Goal: Task Accomplishment & Management: Complete application form

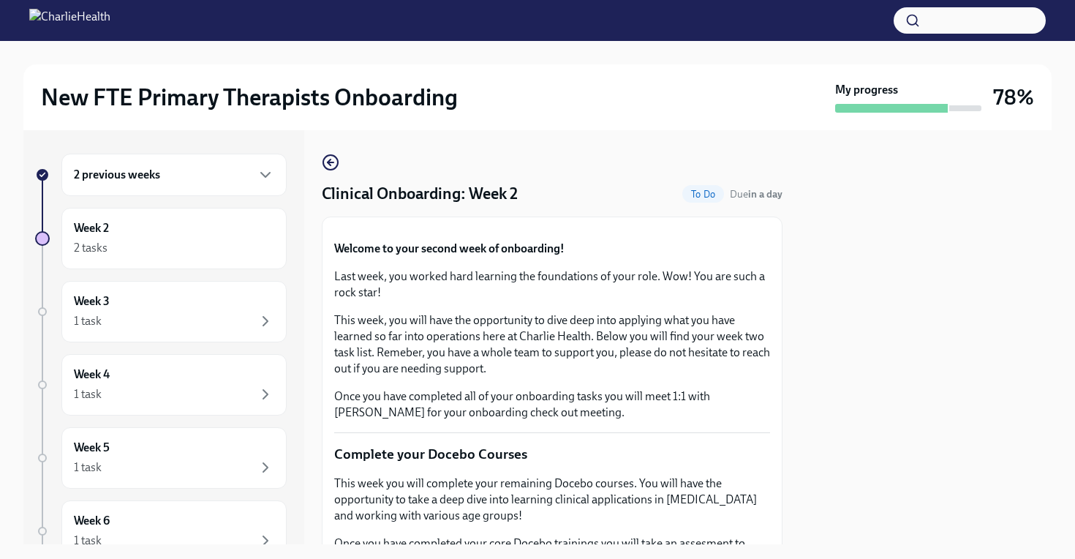
scroll to position [1242, 0]
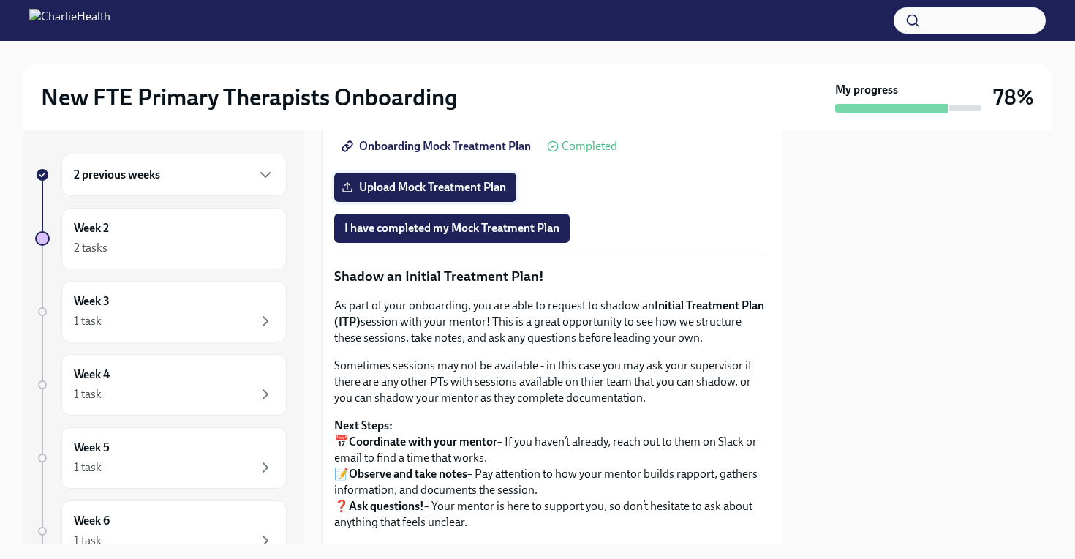
click at [470, 195] on span "Upload Mock Treatment Plan" at bounding box center [425, 187] width 162 height 15
click at [0, 0] on input "Upload Mock Treatment Plan" at bounding box center [0, 0] width 0 height 0
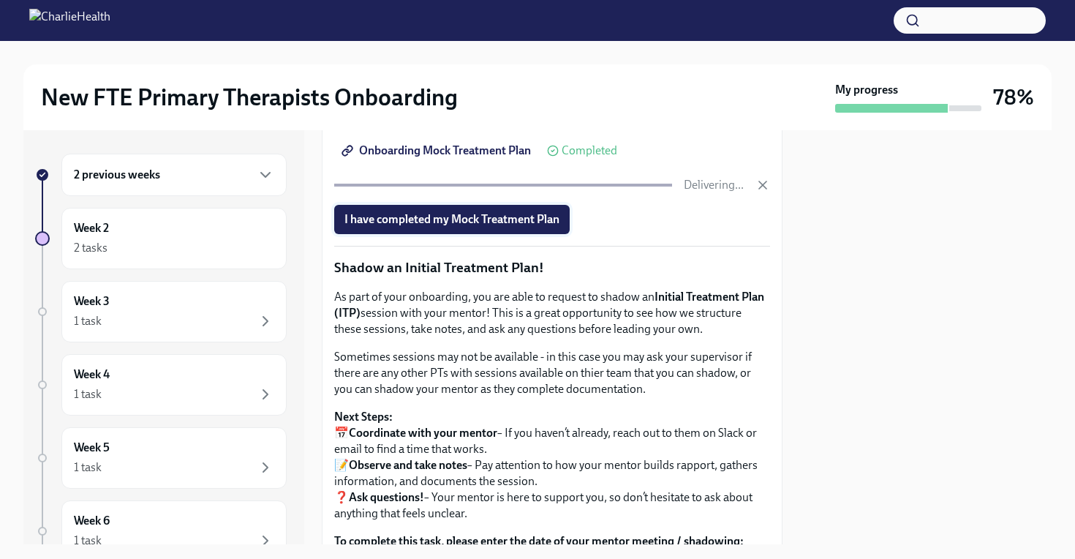
scroll to position [1237, 0]
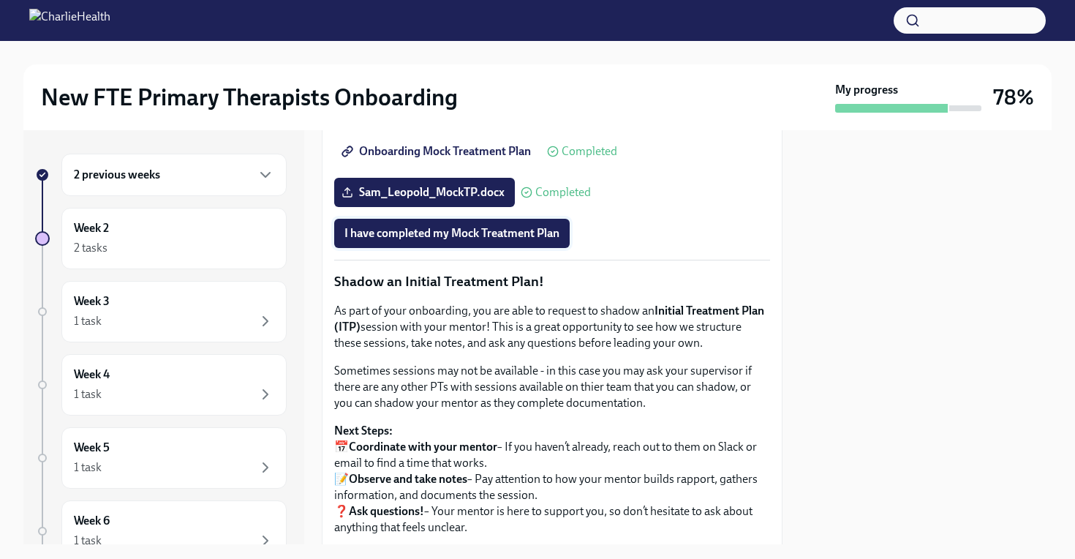
click at [528, 241] on span "I have completed my Mock Treatment Plan" at bounding box center [451, 233] width 215 height 15
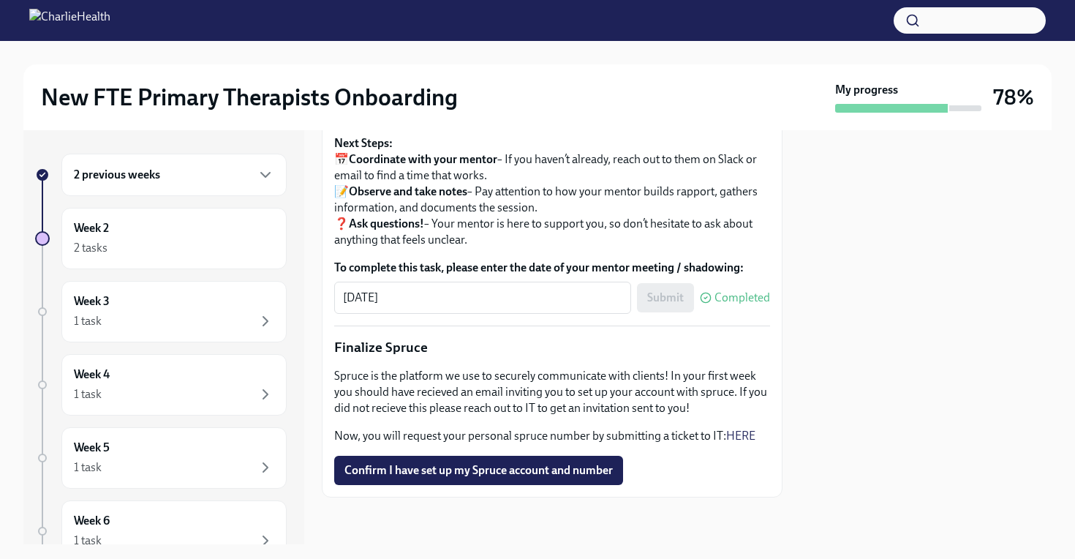
scroll to position [1718, 0]
click at [569, 464] on span "Confirm I have set up my Spruce account and number" at bounding box center [478, 470] width 268 height 15
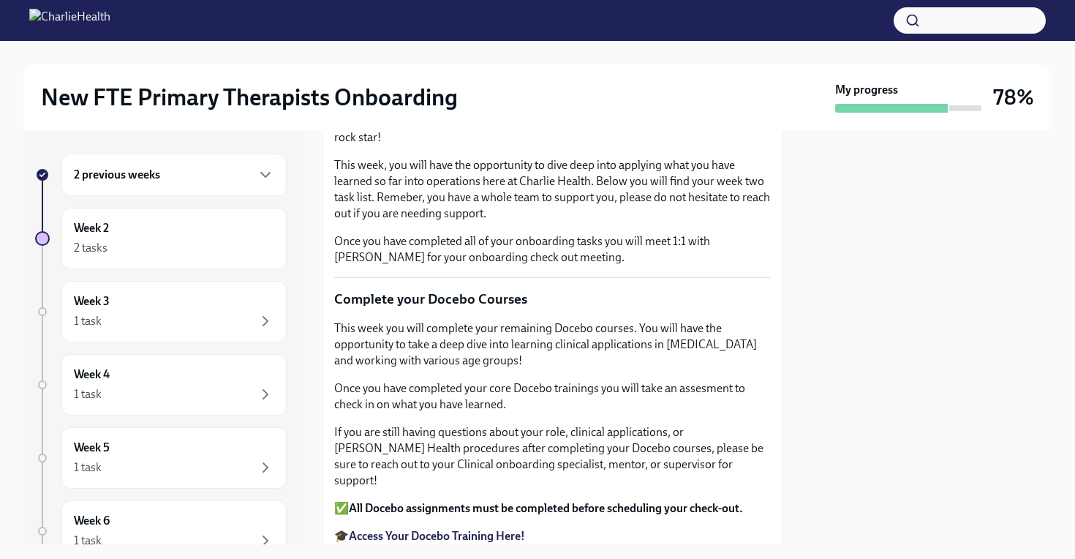
scroll to position [0, 0]
